Goal: Book appointment/travel/reservation

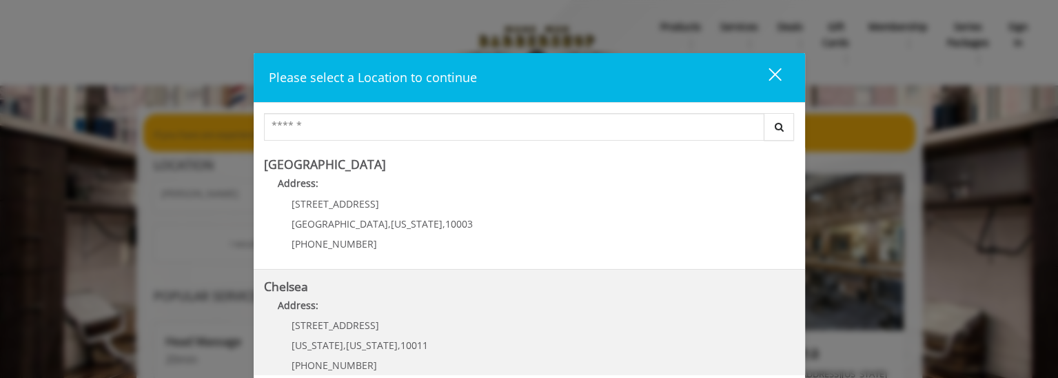
click at [444, 338] on link "Chelsea Address: [STREET_ADDRESS][US_STATE][US_STATE] (917) 639-3902" at bounding box center [529, 330] width 531 height 101
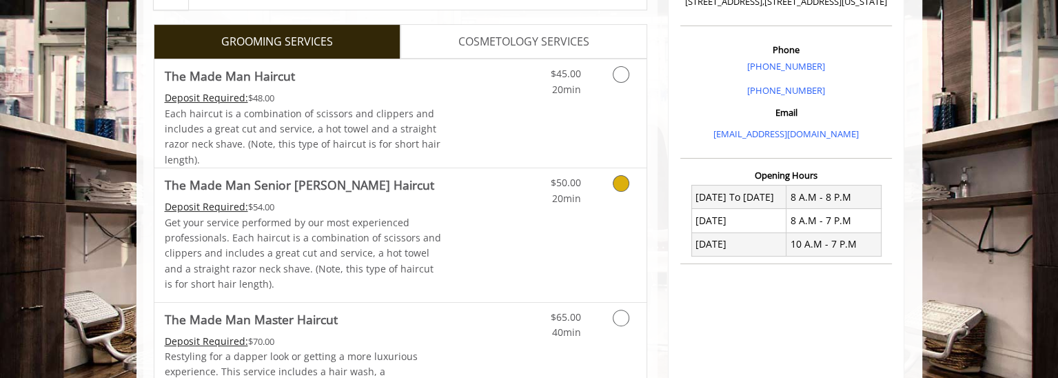
scroll to position [537, 0]
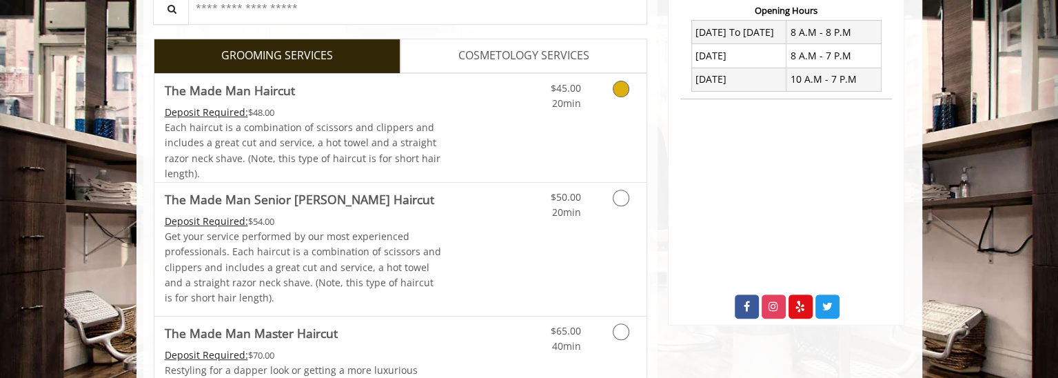
click at [607, 121] on div "$45.00 20min" at bounding box center [584, 128] width 123 height 108
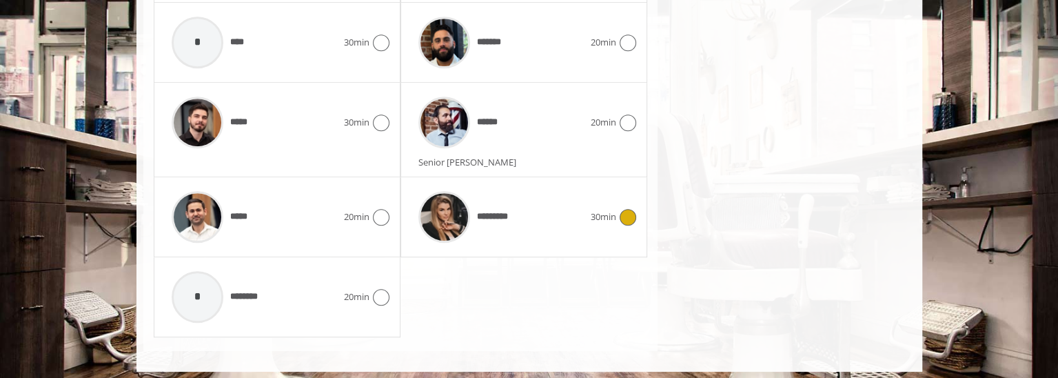
scroll to position [971, 0]
click at [276, 215] on div "*****" at bounding box center [254, 215] width 179 height 65
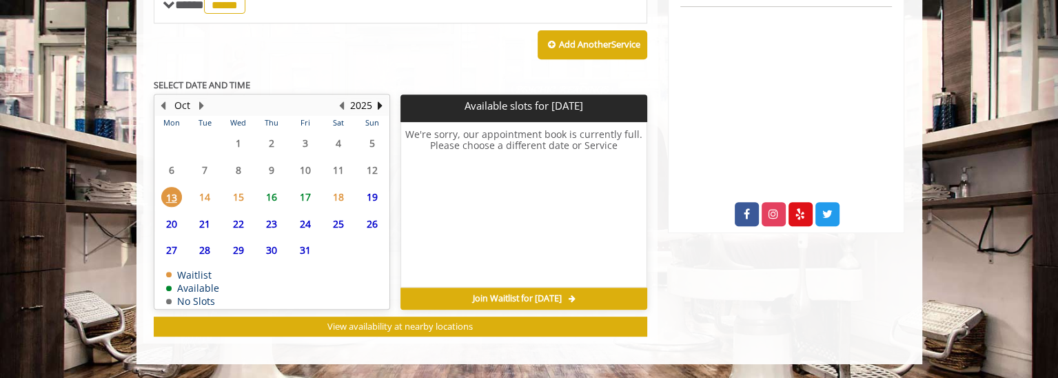
scroll to position [624, 0]
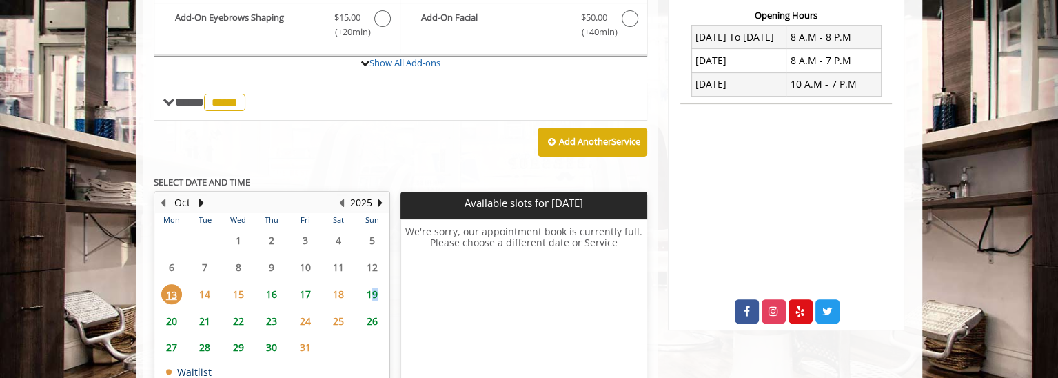
click at [373, 288] on span "19" at bounding box center [372, 294] width 21 height 20
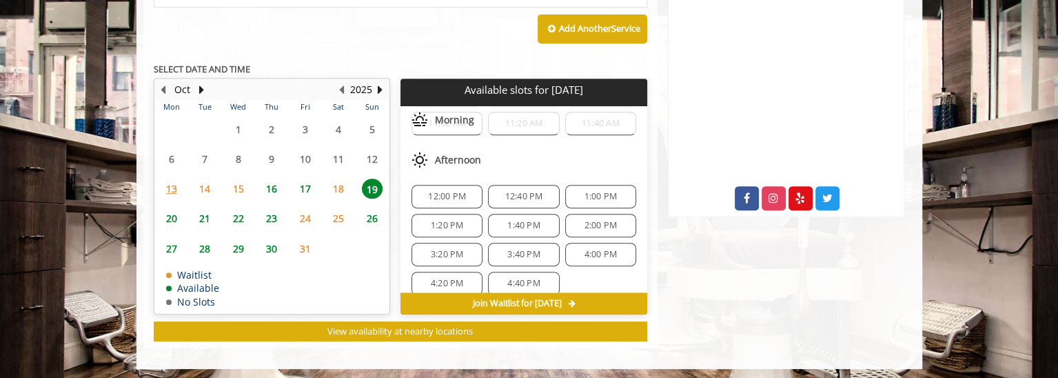
scroll to position [0, 0]
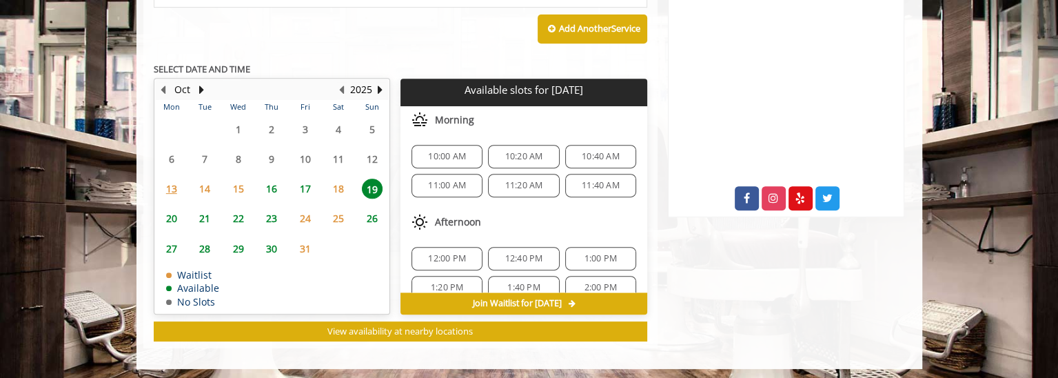
click at [449, 152] on span "10:00 AM" at bounding box center [447, 156] width 38 height 11
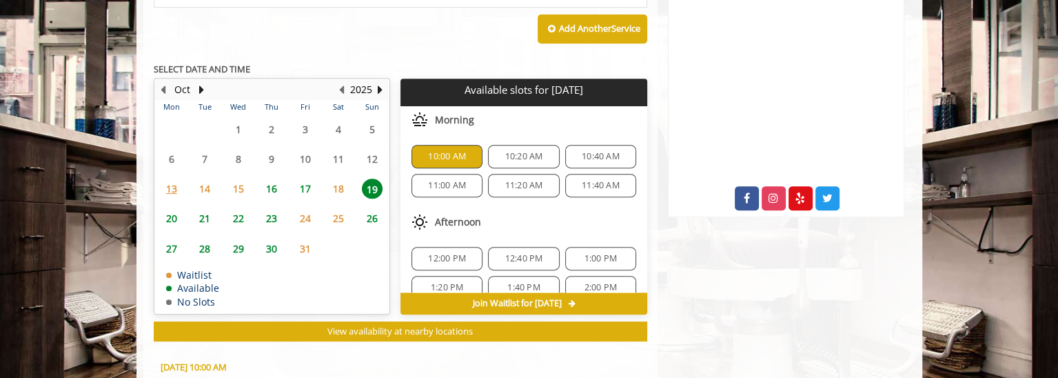
scroll to position [893, 0]
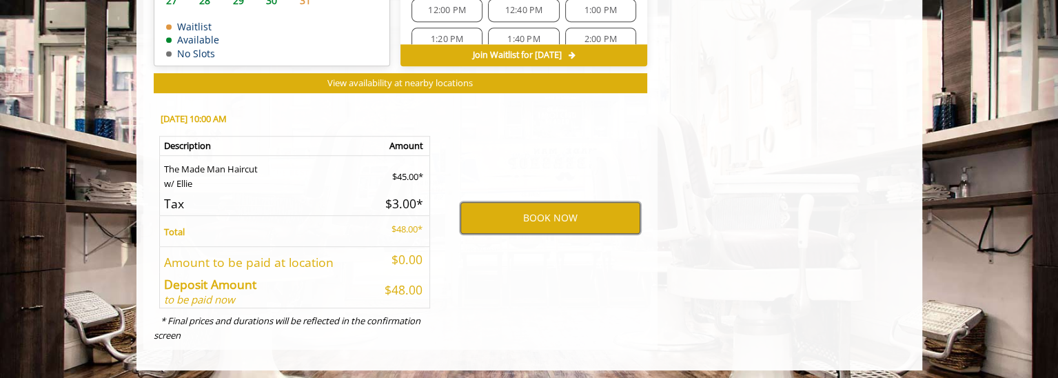
click at [511, 212] on button "BOOK NOW" at bounding box center [550, 218] width 180 height 32
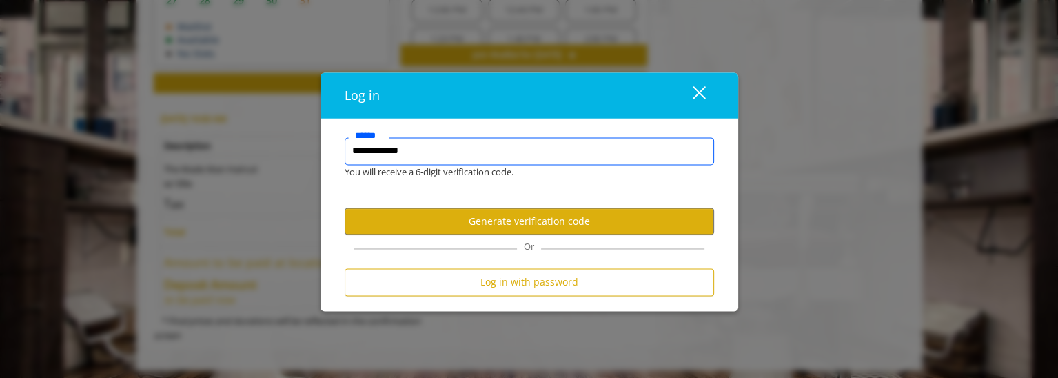
type input "**********"
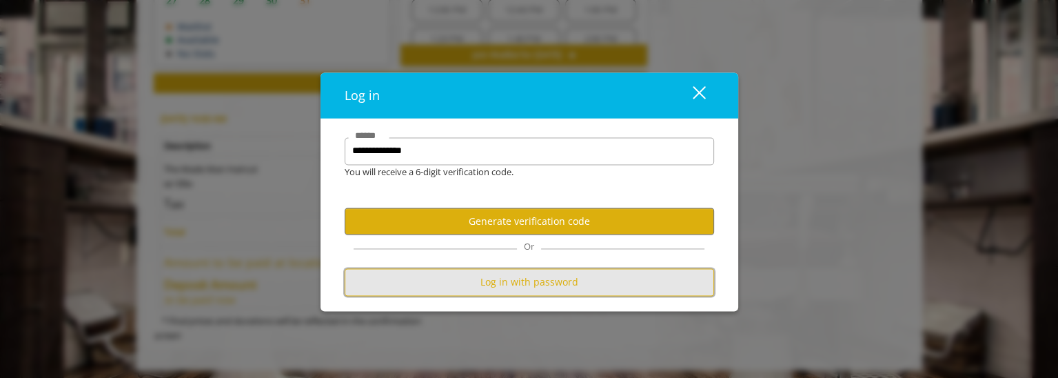
click at [504, 282] on button "Log in with password" at bounding box center [529, 282] width 369 height 27
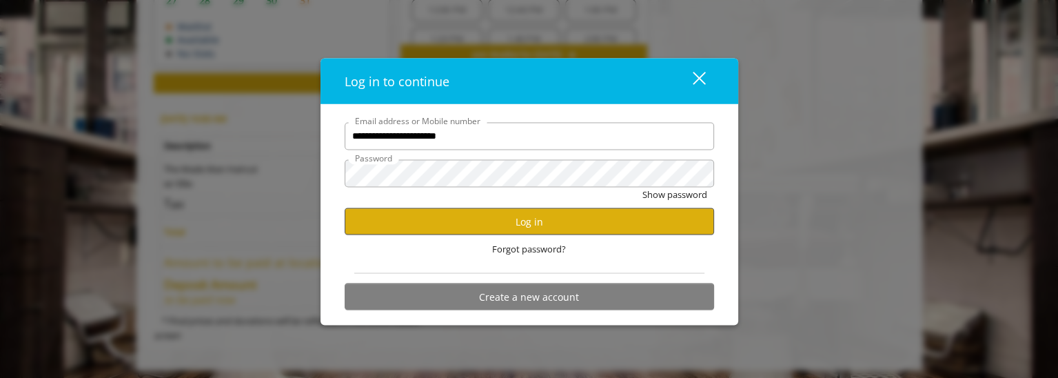
type input "**********"
click at [514, 227] on button "Log in" at bounding box center [529, 221] width 369 height 27
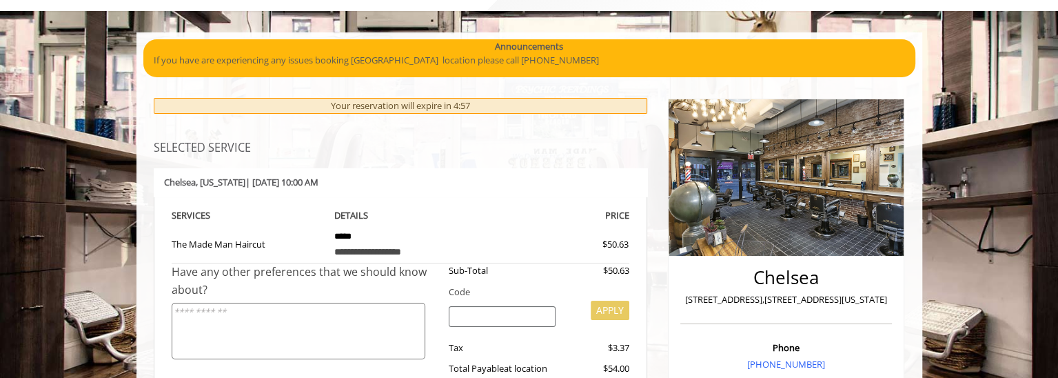
scroll to position [223, 0]
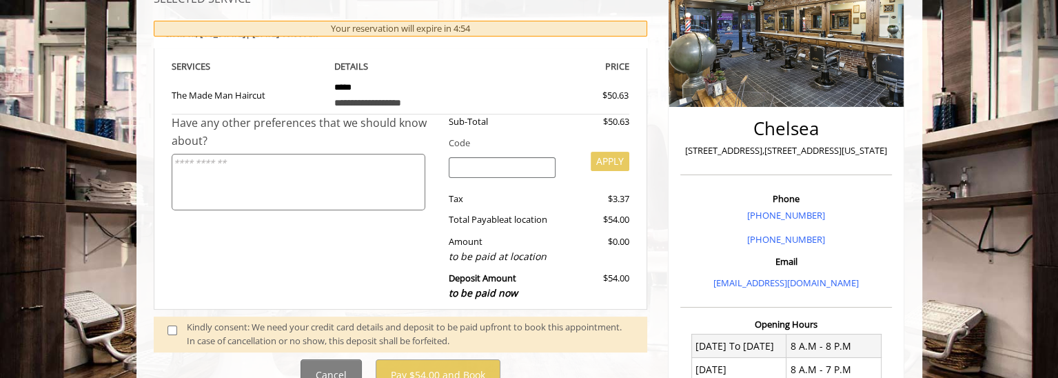
click at [163, 329] on span at bounding box center [177, 334] width 41 height 29
click at [166, 330] on span at bounding box center [177, 334] width 41 height 29
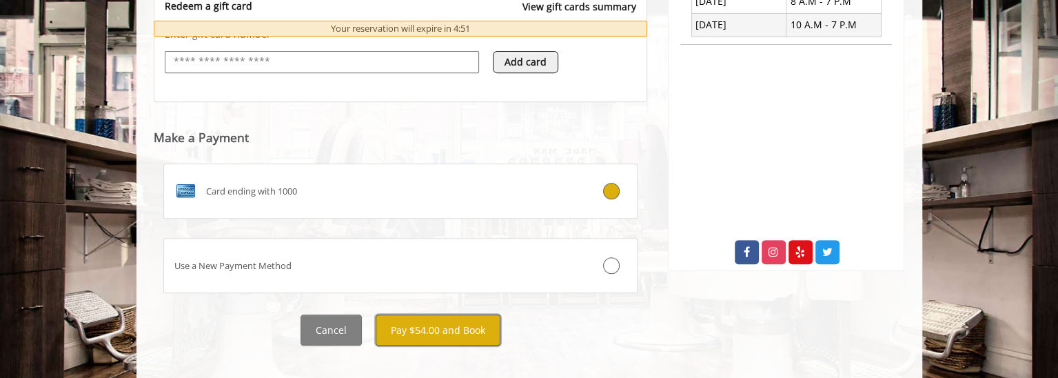
click at [449, 314] on button "Pay $54.00 and Book" at bounding box center [438, 329] width 125 height 31
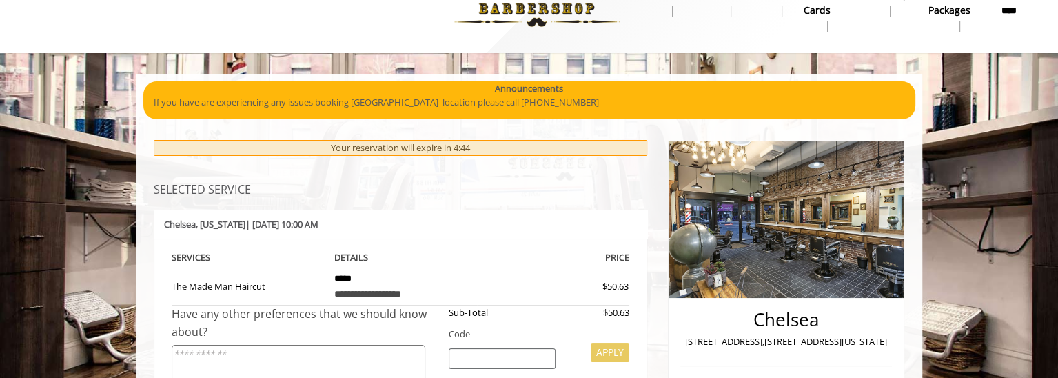
scroll to position [0, 0]
